Goal: Task Accomplishment & Management: Manage account settings

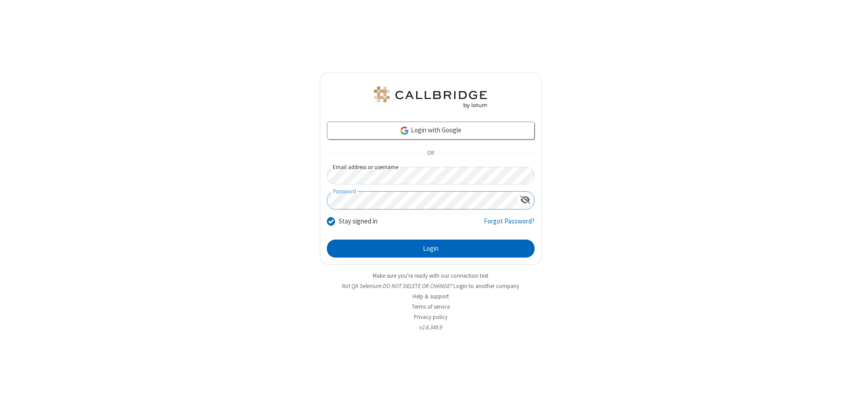
click at [431, 249] on button "Login" at bounding box center [431, 249] width 208 height 18
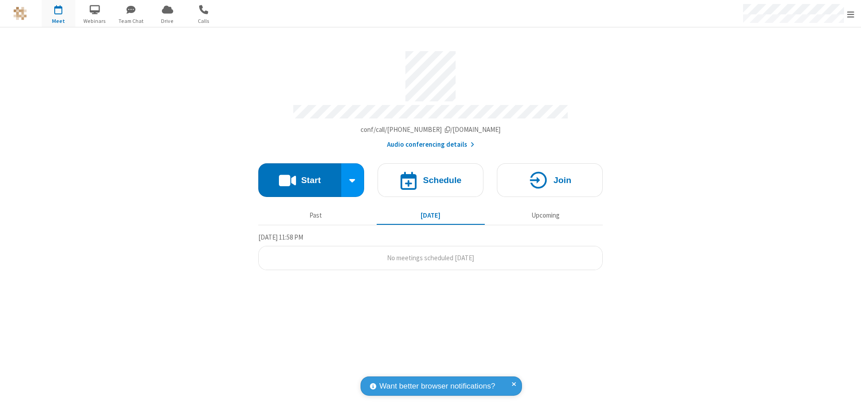
click at [851, 14] on span "Open menu" at bounding box center [850, 14] width 7 height 9
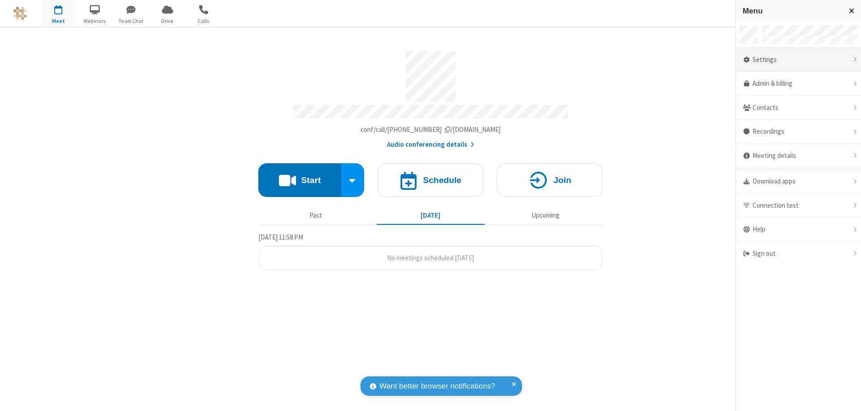
click at [799, 60] on div "Settings" at bounding box center [798, 60] width 125 height 24
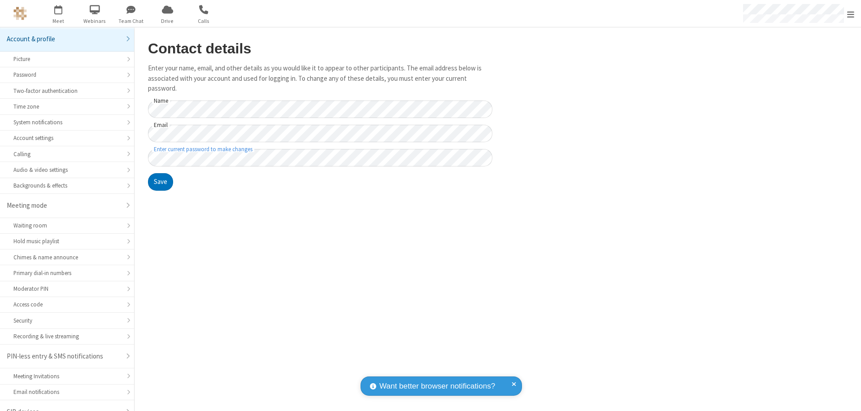
scroll to position [13, 0]
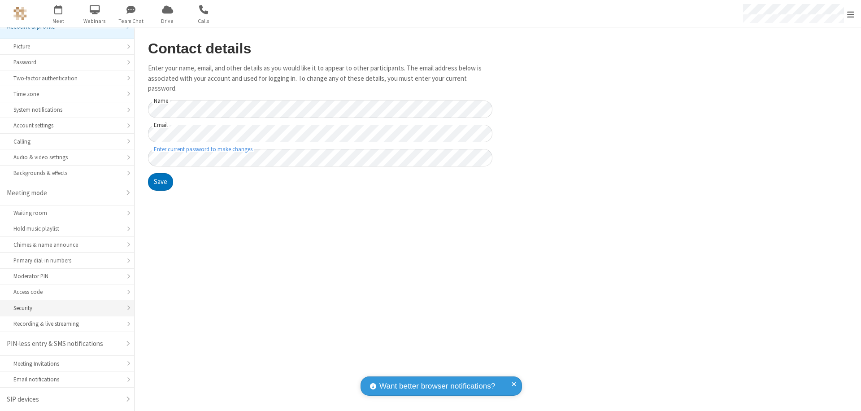
click at [64, 308] on div "Security" at bounding box center [66, 308] width 107 height 9
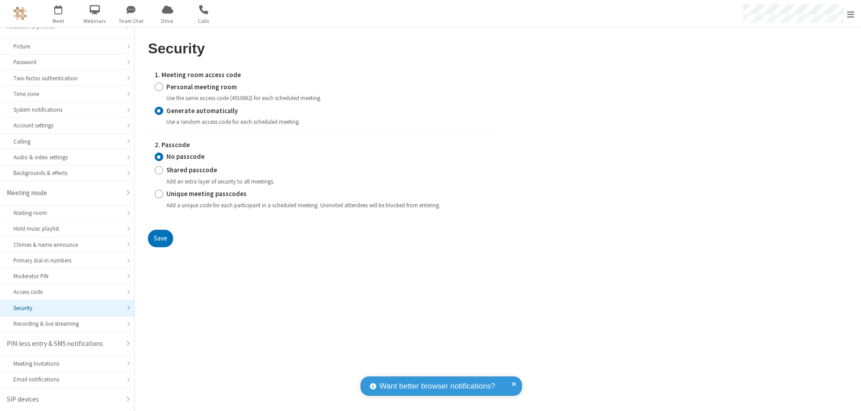
click at [159, 87] on input "Personal meeting room" at bounding box center [159, 86] width 9 height 9
radio input "true"
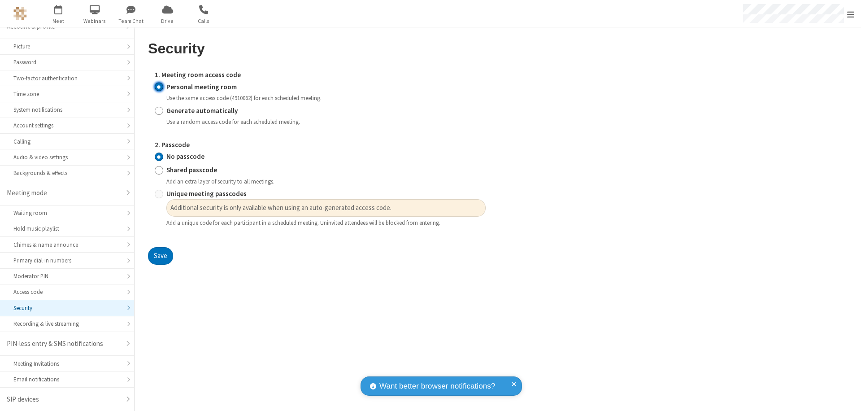
click at [159, 157] on input "No passcode" at bounding box center [159, 156] width 9 height 9
click at [160, 256] on button "Save" at bounding box center [160, 256] width 25 height 18
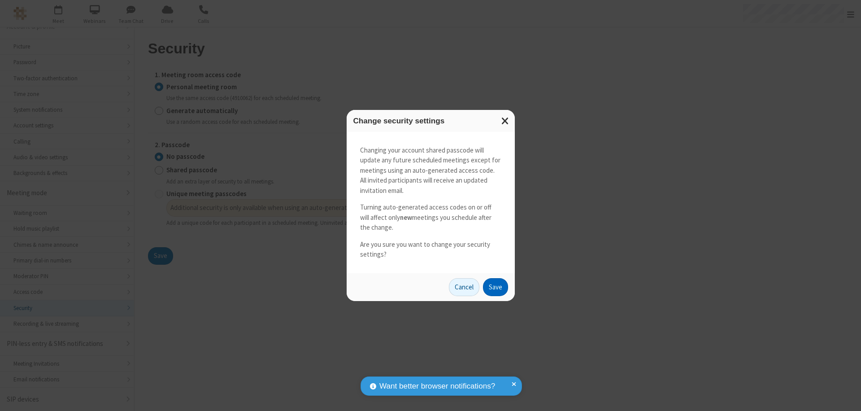
click at [495, 287] on button "Save" at bounding box center [495, 287] width 25 height 18
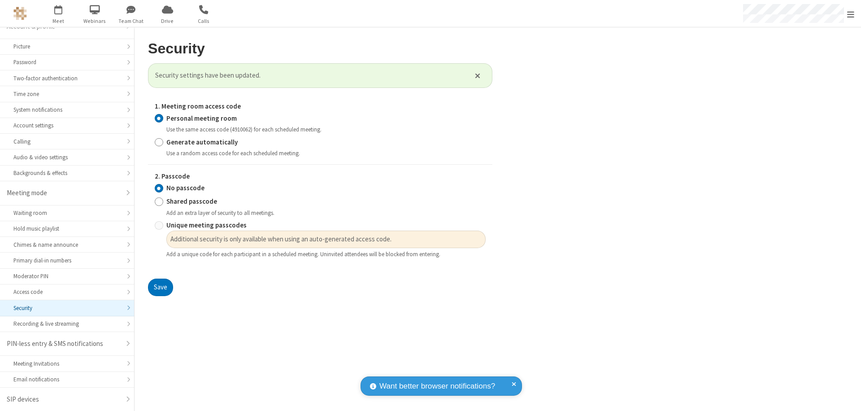
click at [851, 14] on span "Open menu" at bounding box center [850, 14] width 7 height 9
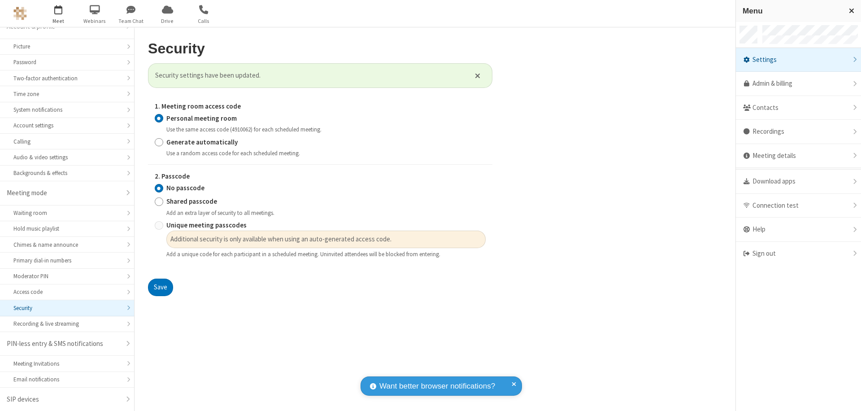
click at [58, 13] on span "button" at bounding box center [59, 9] width 34 height 15
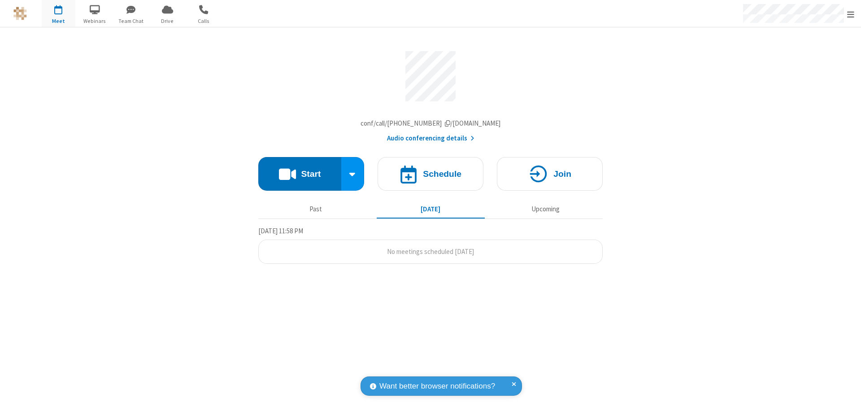
click at [431, 176] on h4 "Schedule" at bounding box center [442, 174] width 39 height 9
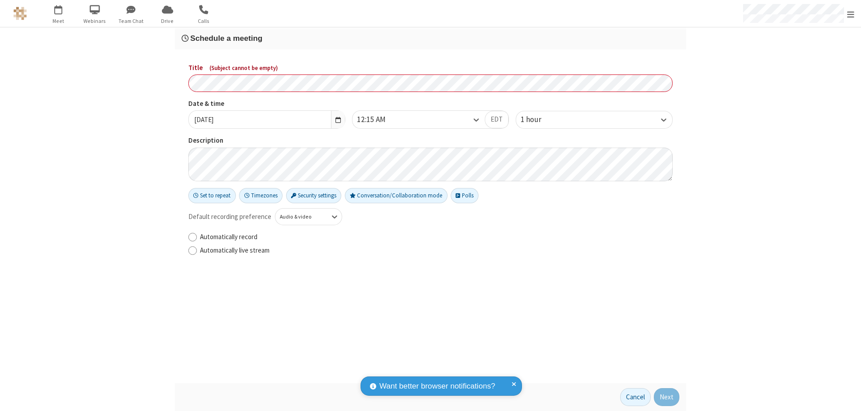
click at [431, 38] on h3 "Schedule a meeting" at bounding box center [431, 38] width 498 height 9
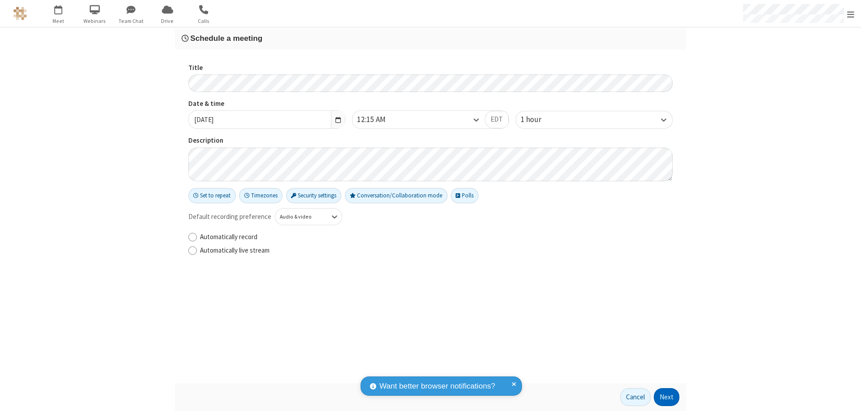
click at [667, 397] on button "Next" at bounding box center [667, 397] width 26 height 18
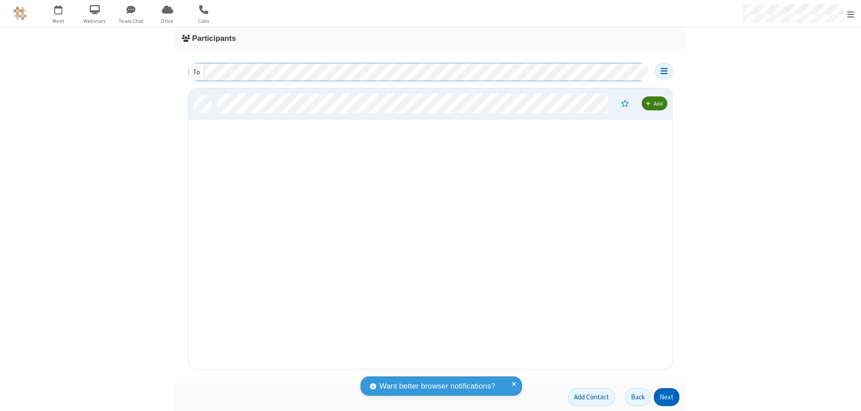
click at [667, 397] on button "Next" at bounding box center [667, 397] width 26 height 18
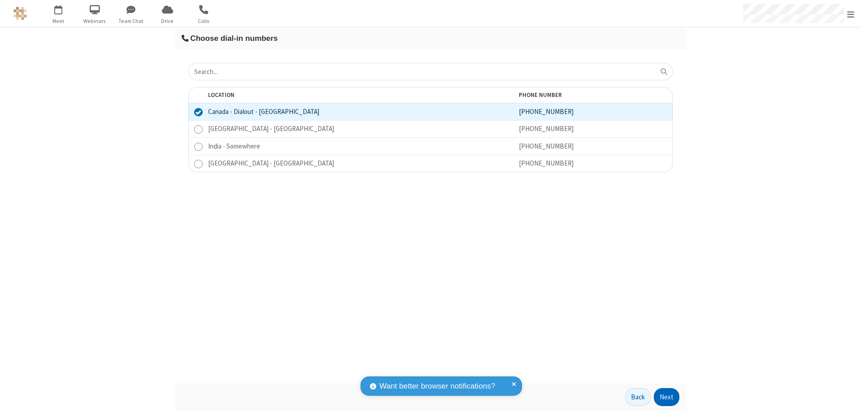
click at [667, 397] on button "Next" at bounding box center [667, 397] width 26 height 18
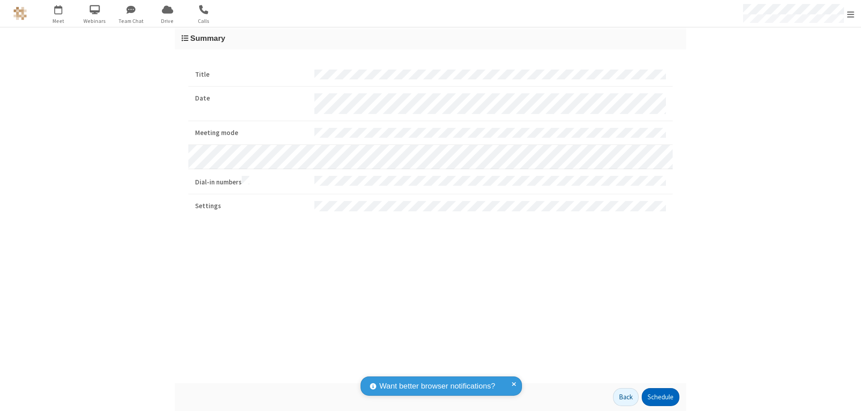
click at [660, 397] on button "Schedule" at bounding box center [661, 397] width 38 height 18
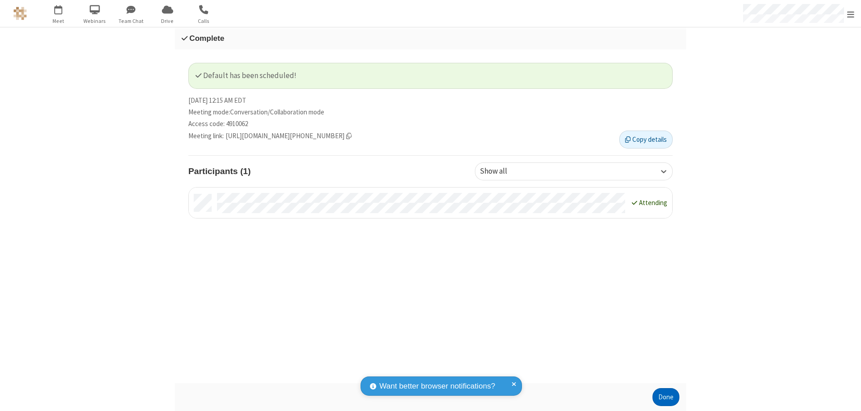
click at [666, 397] on button "Done" at bounding box center [666, 397] width 27 height 18
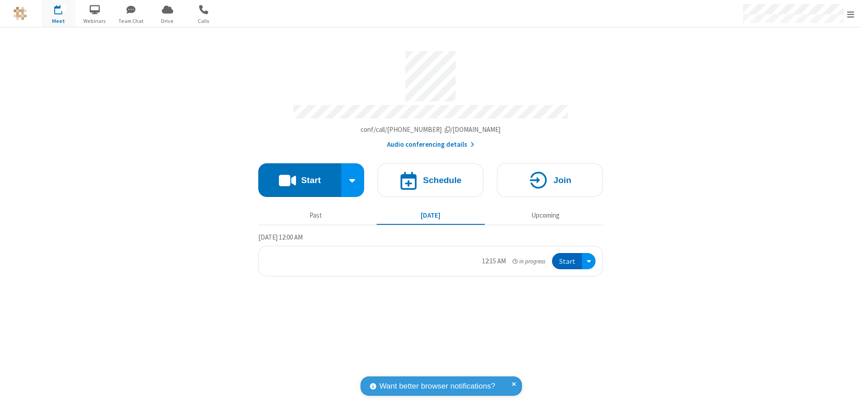
click at [568, 257] on button "Start" at bounding box center [567, 261] width 30 height 17
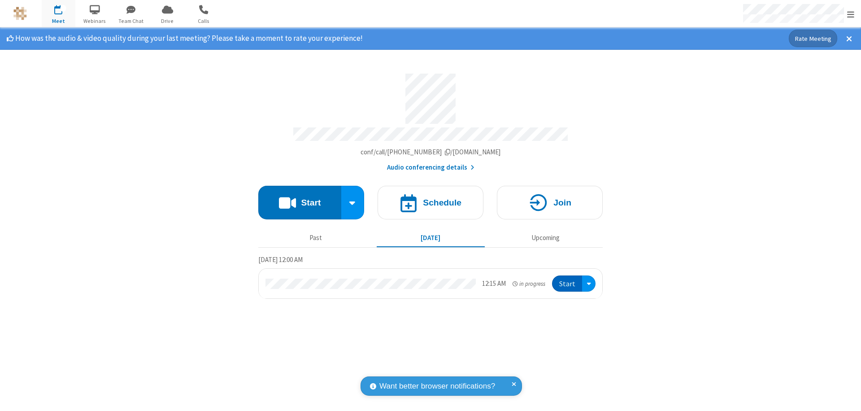
click at [851, 14] on span "Open menu" at bounding box center [850, 14] width 7 height 9
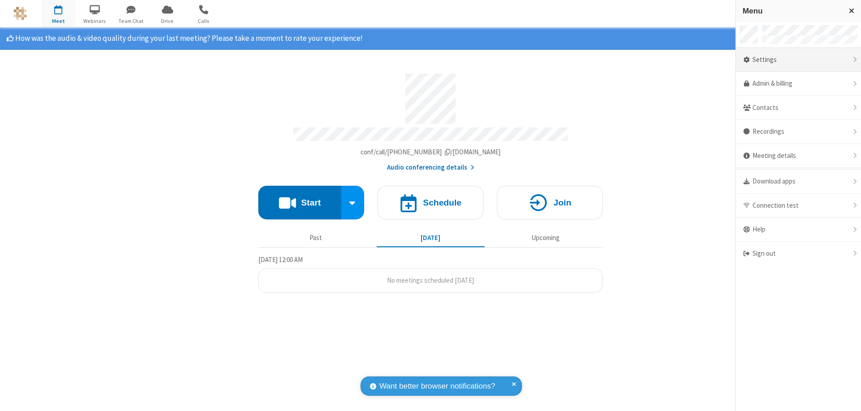
click at [799, 60] on div "Settings" at bounding box center [798, 60] width 125 height 24
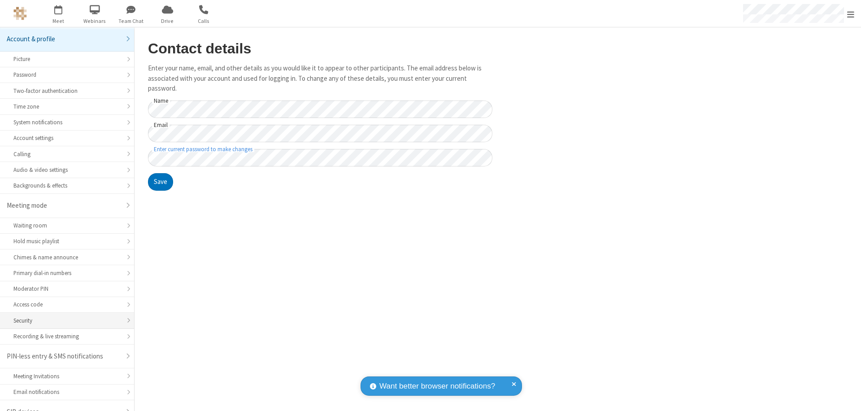
click at [64, 316] on div "Security" at bounding box center [66, 320] width 107 height 9
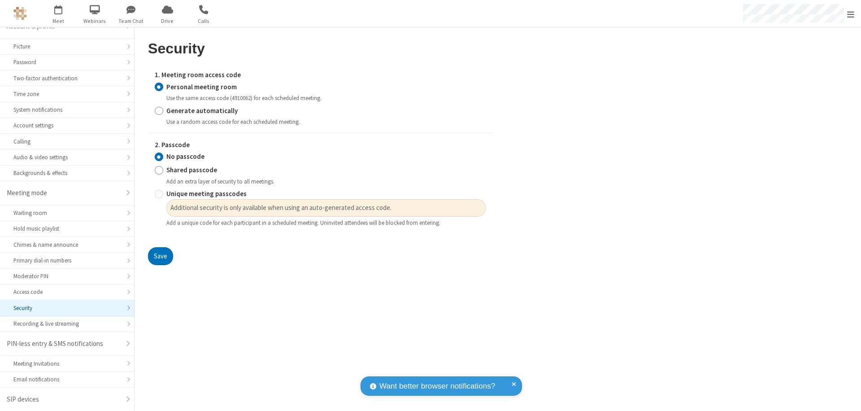
click at [159, 87] on input "Personal meeting room" at bounding box center [159, 86] width 9 height 9
click at [159, 157] on input "No passcode" at bounding box center [159, 156] width 9 height 9
click at [160, 256] on button "Save" at bounding box center [160, 256] width 25 height 18
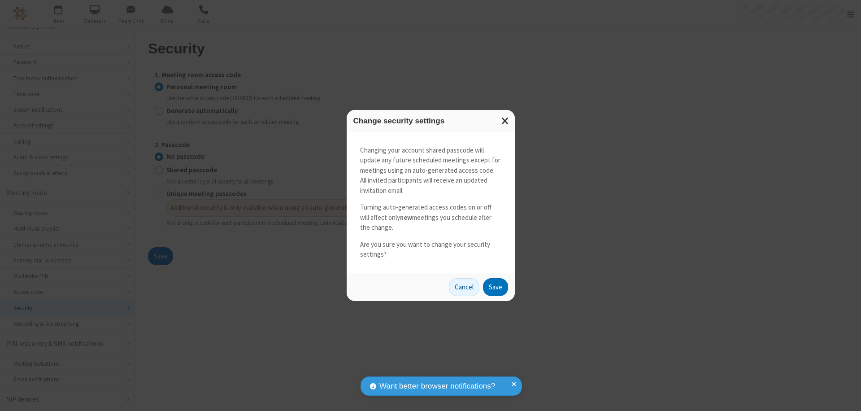
click at [495, 287] on button "Save" at bounding box center [495, 287] width 25 height 18
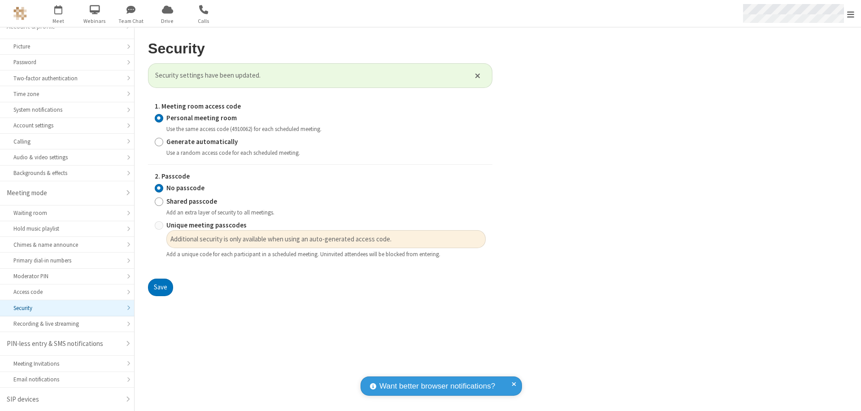
click at [851, 13] on span "Open menu" at bounding box center [850, 14] width 7 height 9
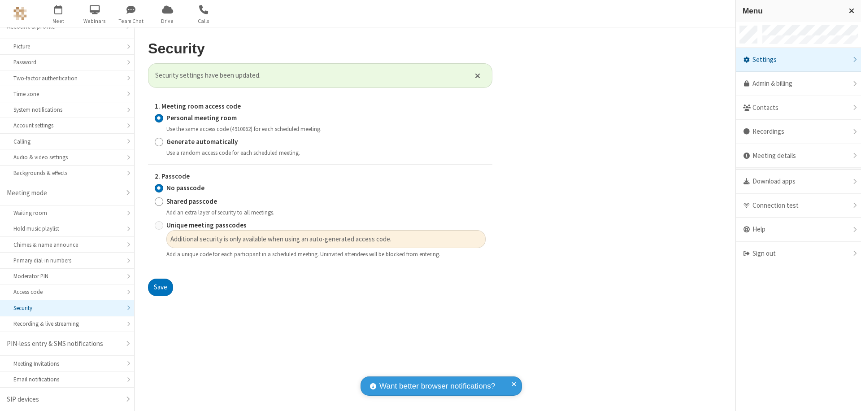
click at [799, 253] on div "Sign out" at bounding box center [798, 254] width 125 height 24
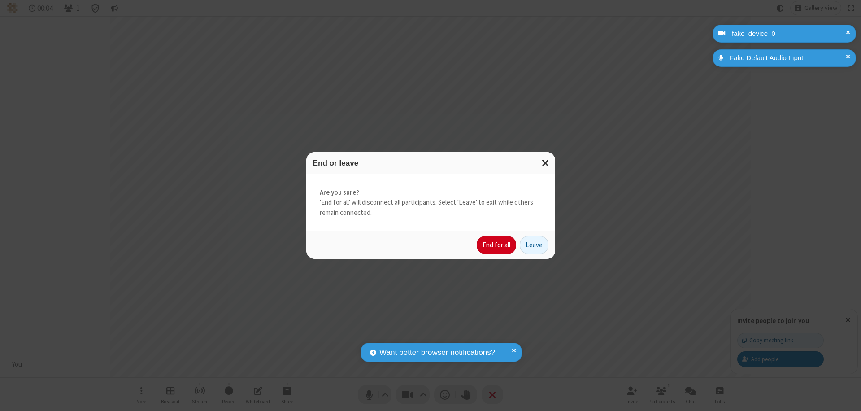
click at [497, 245] on button "End for all" at bounding box center [496, 245] width 39 height 18
